Goal: Find specific page/section: Find specific page/section

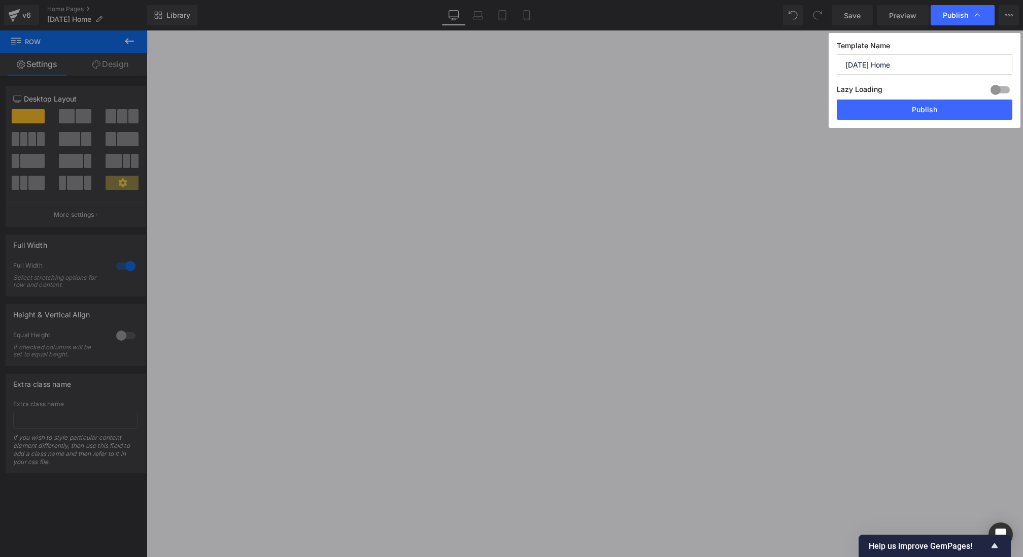
click at [927, 112] on button "Publish" at bounding box center [925, 109] width 176 height 20
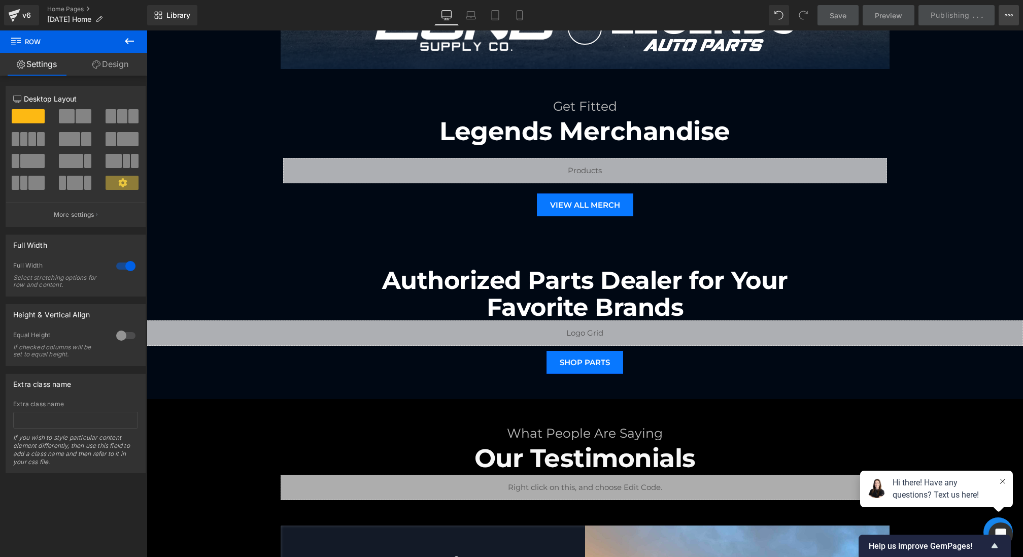
click at [1011, 12] on icon at bounding box center [1009, 15] width 8 height 8
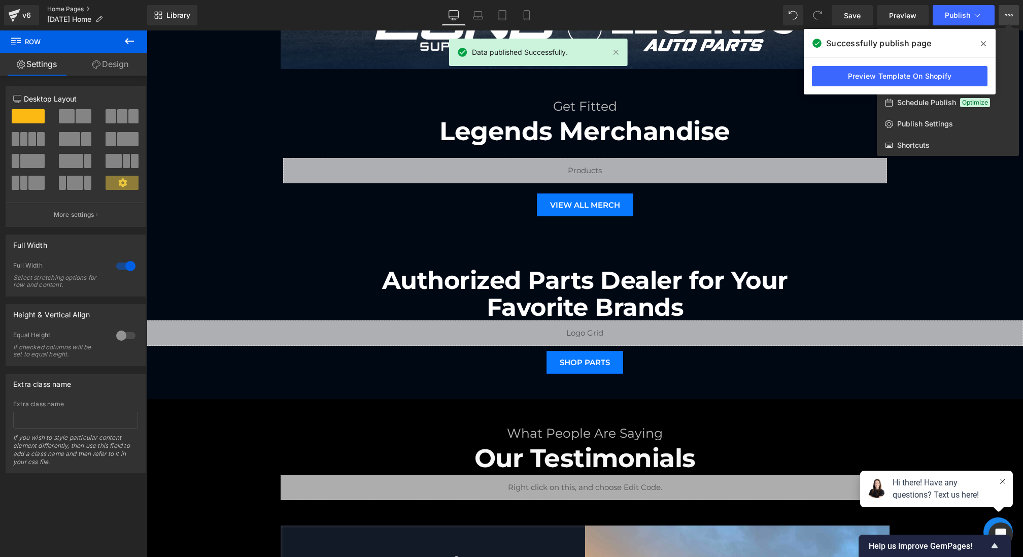
click at [69, 9] on link "Home Pages" at bounding box center [97, 9] width 100 height 8
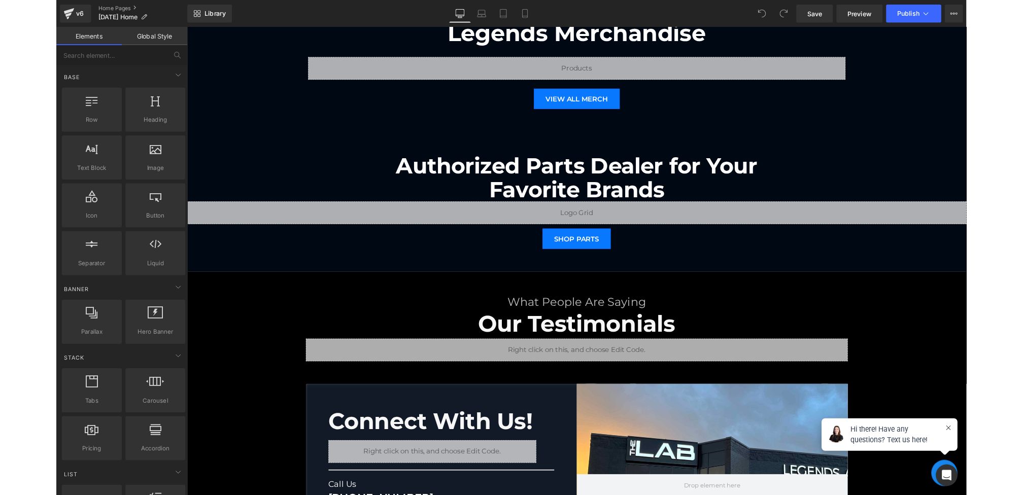
scroll to position [1385, 0]
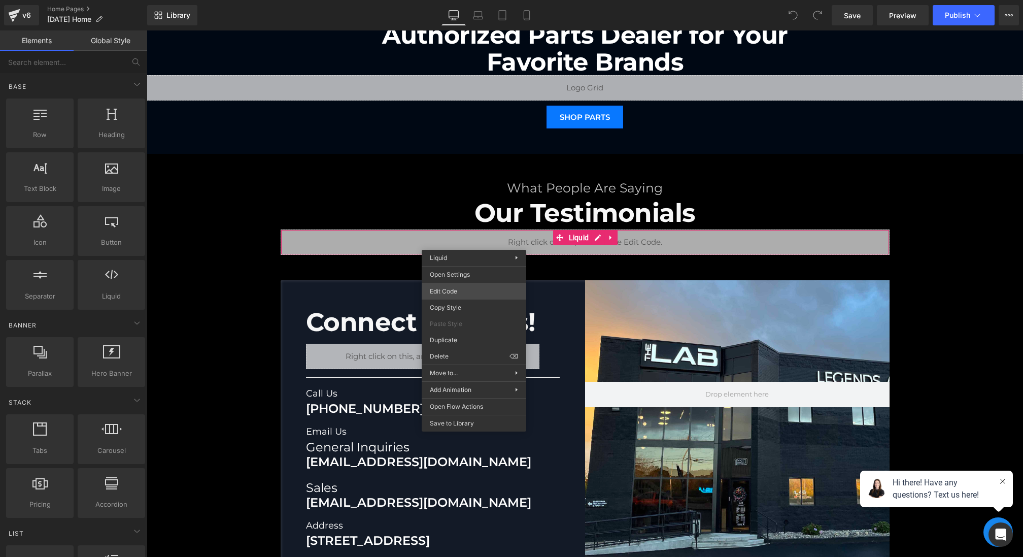
click at [442, 0] on div "You are previewing how the will restyle your page. You can not edit Elements in…" at bounding box center [511, 0] width 1023 height 0
